Goal: Information Seeking & Learning: Learn about a topic

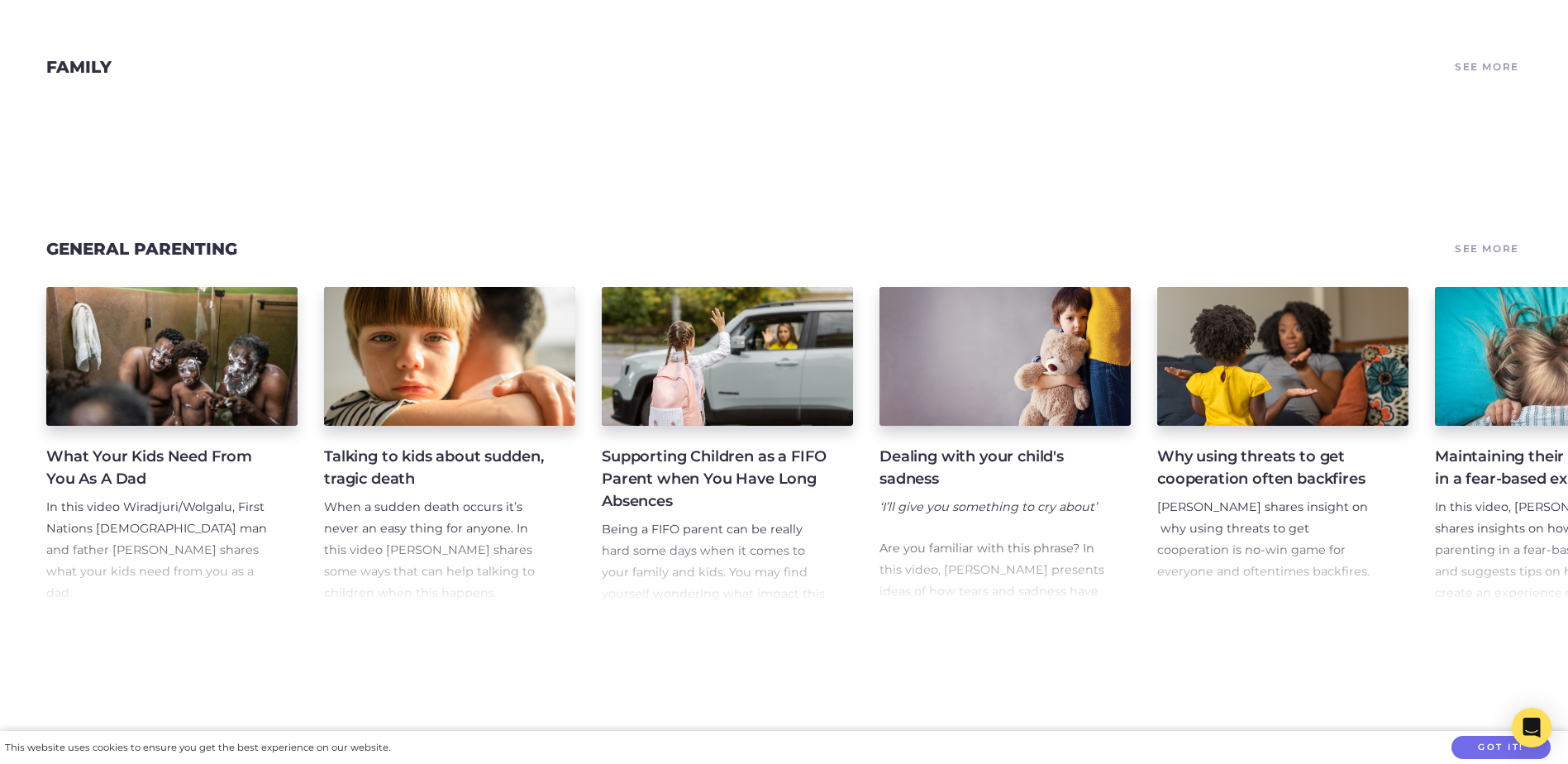
scroll to position [2231, 0]
click at [727, 618] on div "What Your Kids Need From You As A Dad In this video Wiradjuri/[PERSON_NAME], Fi…" at bounding box center [784, 447] width 1568 height 363
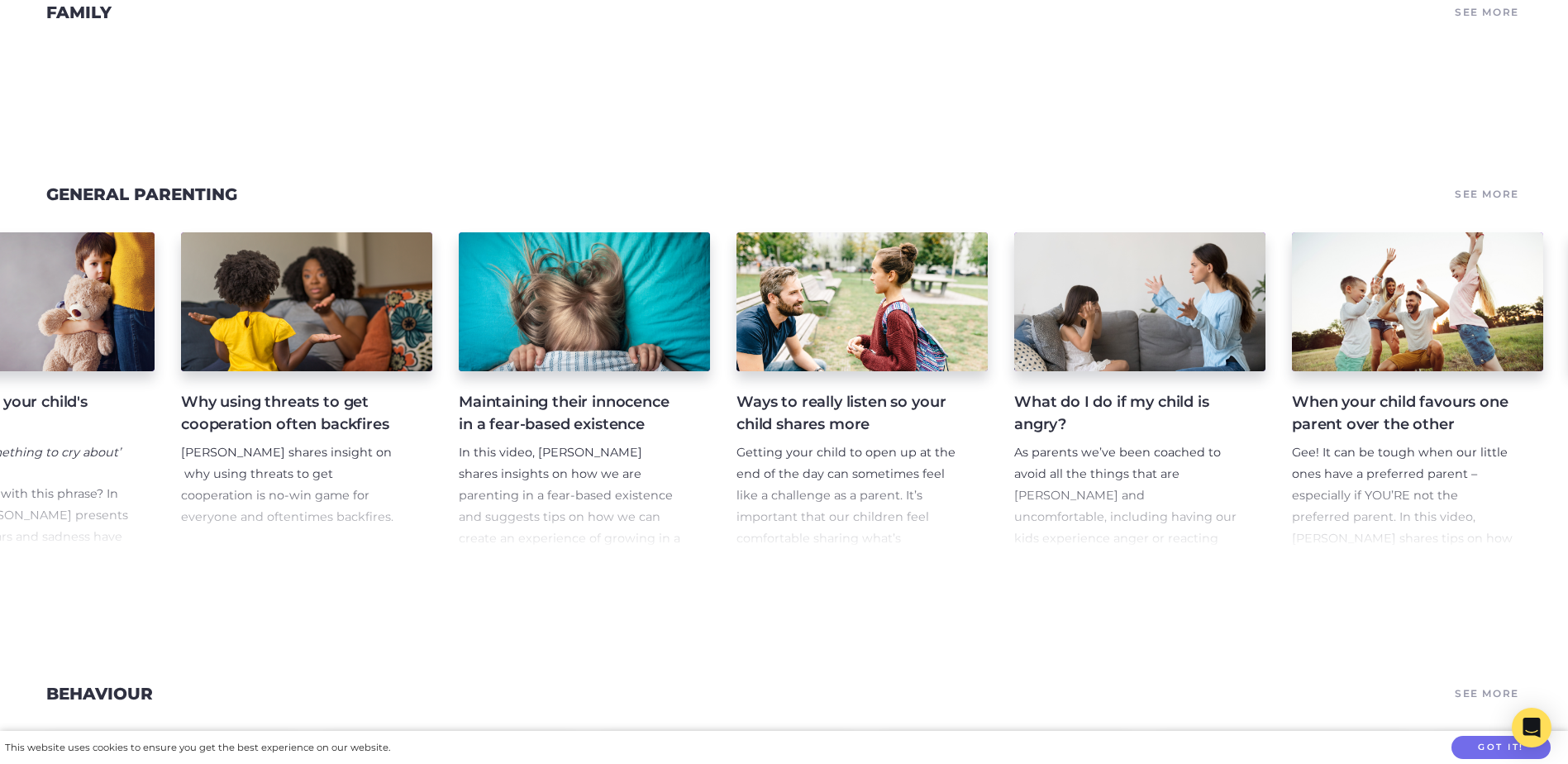
scroll to position [2313, 0]
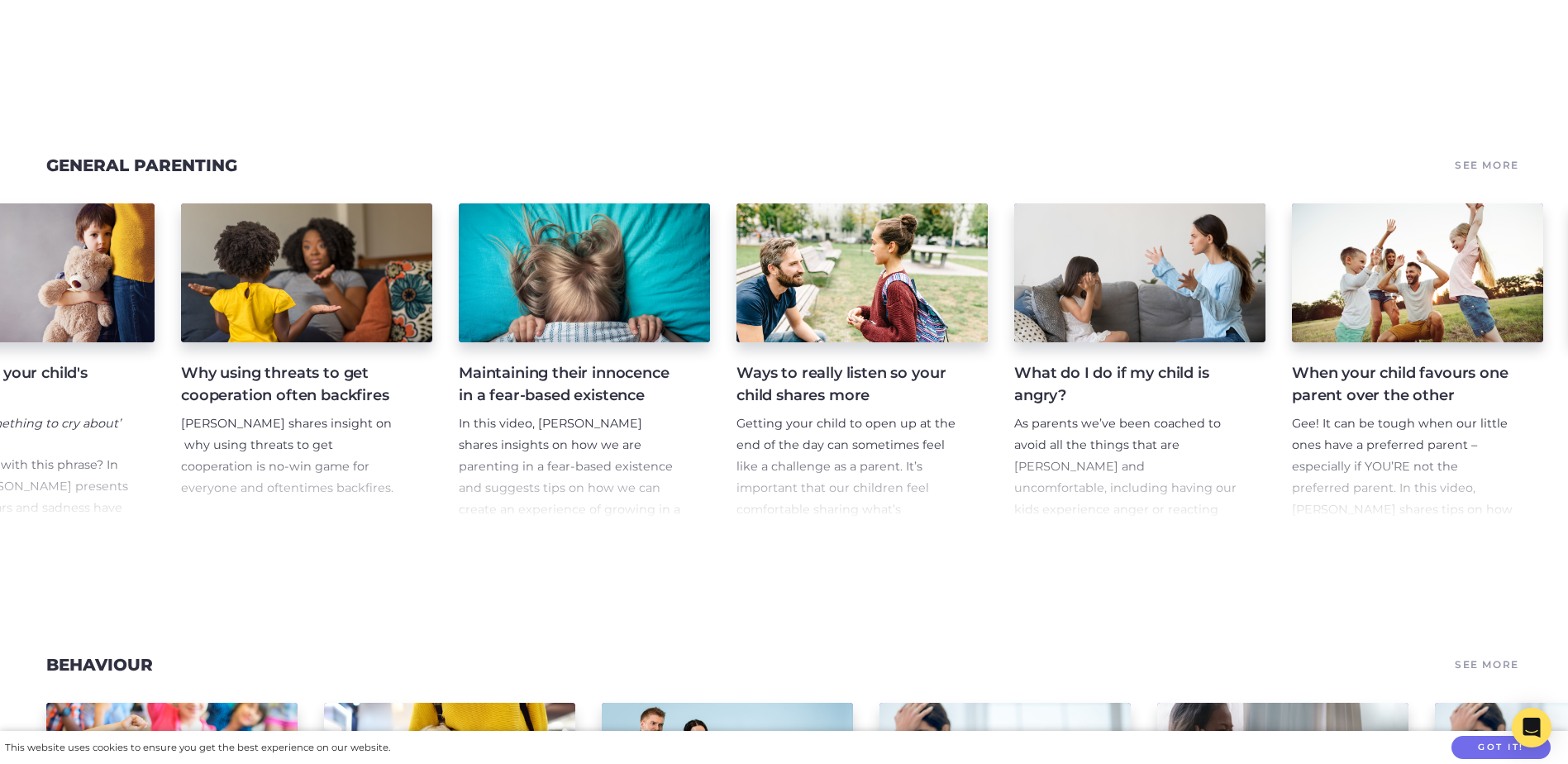
click at [1137, 439] on p "As parents we’ve been coached to avoid all the things that are [PERSON_NAME] an…" at bounding box center [1126, 520] width 225 height 214
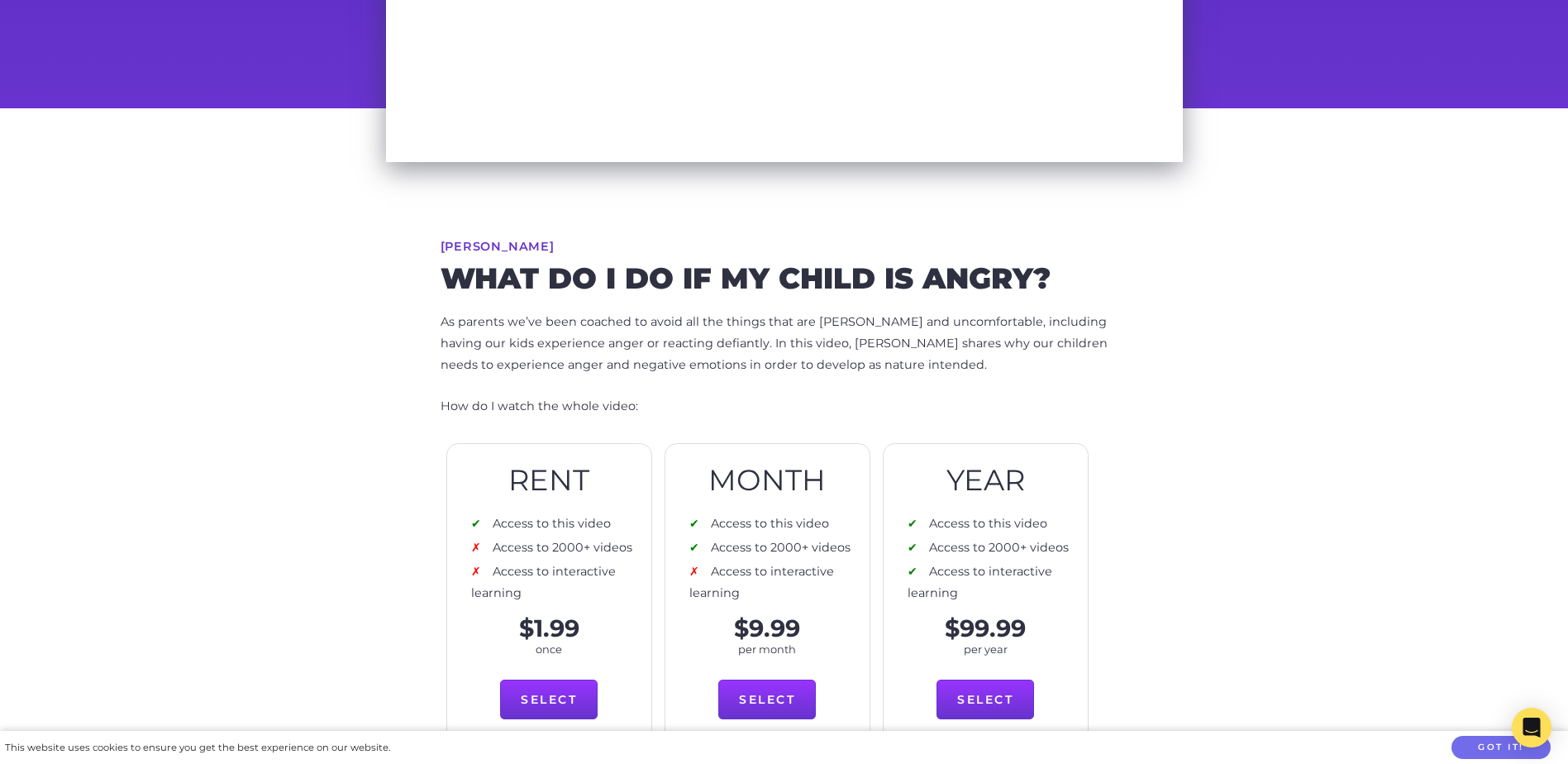
scroll to position [661, 0]
